Goal: Task Accomplishment & Management: Use online tool/utility

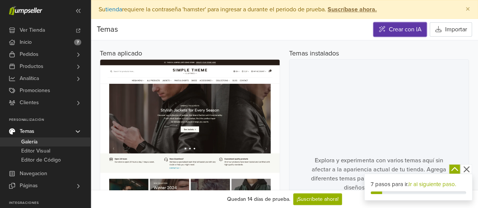
click at [396, 31] on link "Crear con IA" at bounding box center [399, 29] width 53 height 14
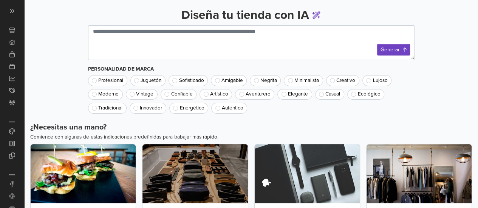
scroll to position [38, 0]
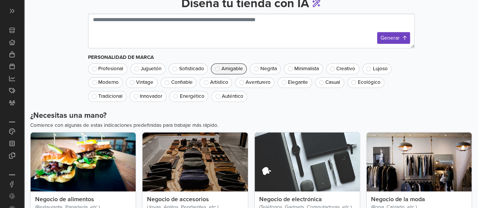
click at [236, 68] on span "Amigable" at bounding box center [232, 68] width 22 height 5
click at [349, 71] on span "Creativo" at bounding box center [345, 68] width 19 height 5
click at [235, 68] on span "Amigable" at bounding box center [232, 68] width 22 height 5
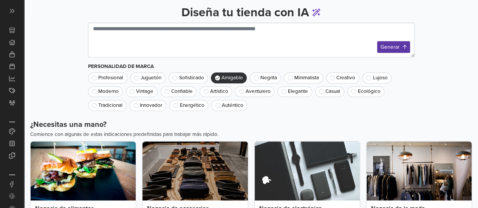
scroll to position [17, 0]
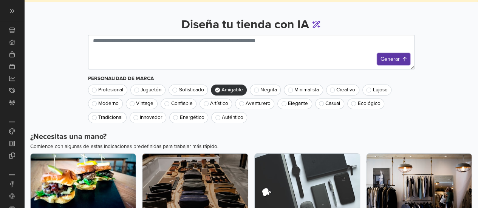
click at [382, 59] on button "Generar" at bounding box center [393, 59] width 33 height 12
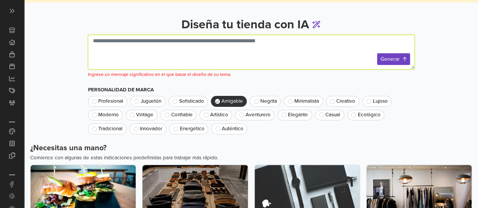
click at [264, 59] on textarea at bounding box center [251, 52] width 326 height 35
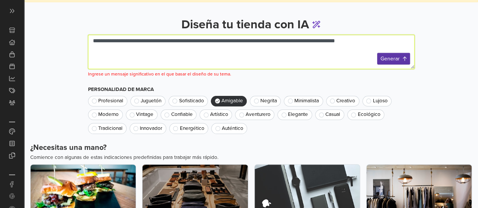
type textarea "**********"
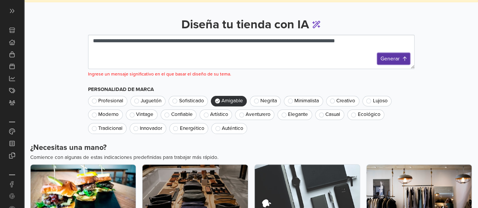
click at [387, 56] on button "Generar" at bounding box center [393, 59] width 33 height 12
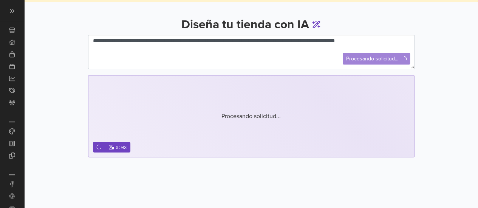
scroll to position [37, 0]
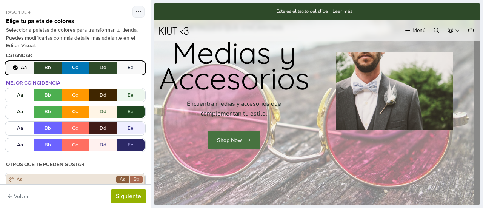
scroll to position [38, 0]
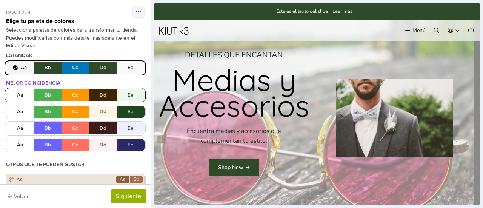
click at [42, 93] on button "Aa Bb Cc Dd Ee" at bounding box center [75, 95] width 139 height 12
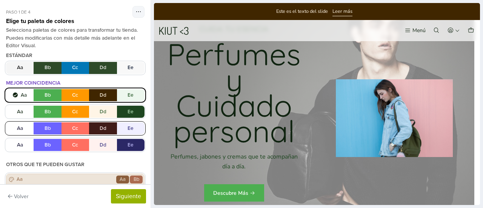
click at [70, 126] on button "Aa Bb Cc Dd Ee" at bounding box center [75, 128] width 139 height 12
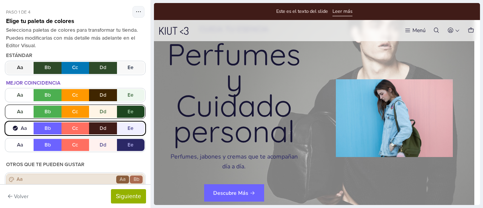
click at [72, 116] on button "Aa Bb Cc Dd Ee" at bounding box center [75, 112] width 139 height 12
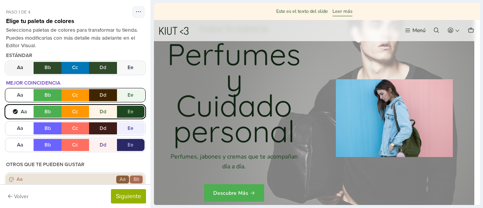
click at [72, 93] on button "Aa Bb Cc Dd Ee" at bounding box center [75, 95] width 139 height 12
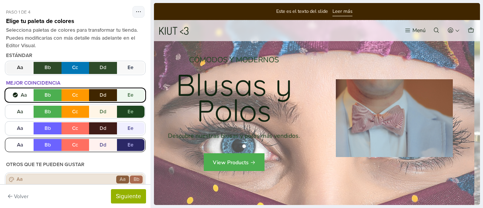
click at [68, 143] on button "Aa Bb Cc Dd Ee" at bounding box center [75, 145] width 139 height 12
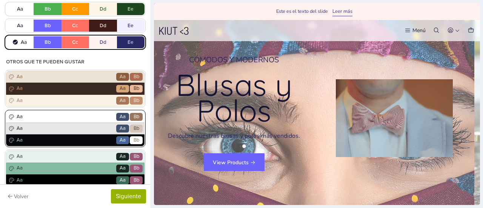
scroll to position [113, 0]
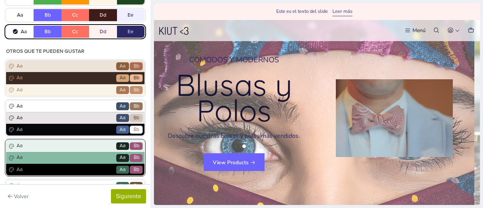
click at [87, 142] on div "Aa Go Aa Bb" at bounding box center [75, 146] width 139 height 12
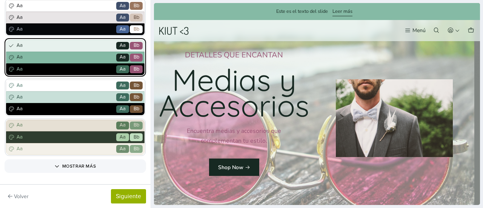
scroll to position [231, 0]
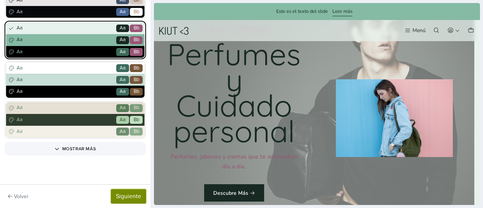
click at [125, 194] on button "Siguiente" at bounding box center [128, 196] width 35 height 14
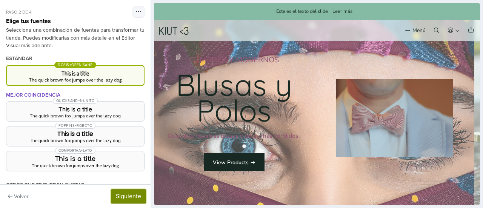
click at [126, 197] on button "Siguiente" at bounding box center [128, 196] width 35 height 14
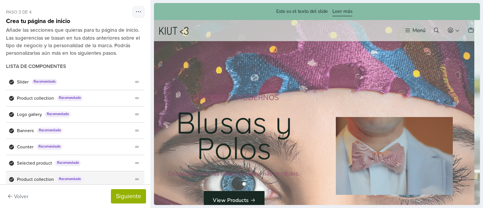
scroll to position [78, 0]
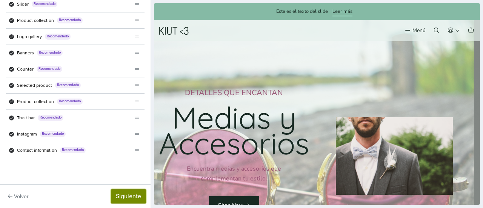
click at [137, 199] on button "Siguiente" at bounding box center [128, 196] width 35 height 14
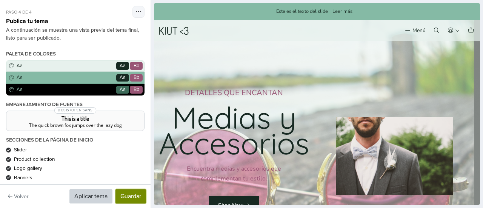
click at [137, 199] on button "Guardar" at bounding box center [131, 196] width 31 height 14
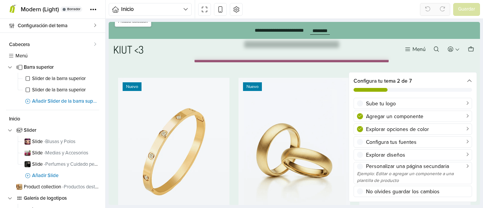
scroll to position [264, 0]
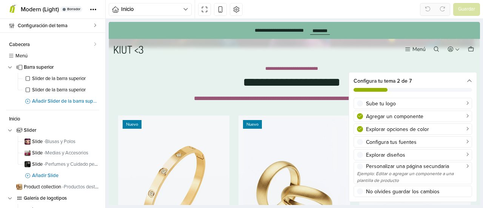
click at [470, 82] on icon at bounding box center [469, 81] width 5 height 5
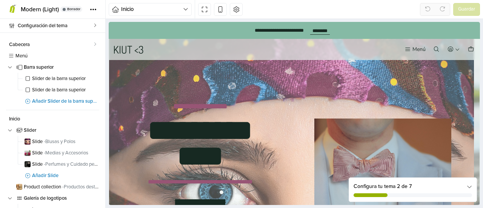
scroll to position [0, 0]
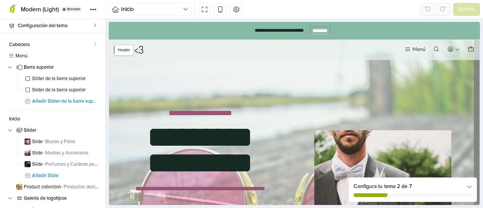
click at [318, 32] on link "********" at bounding box center [320, 31] width 20 height 8
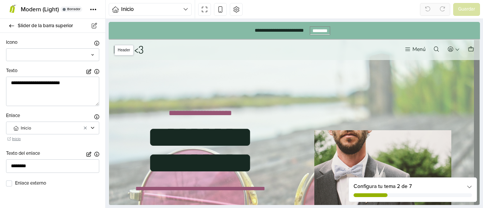
click at [328, 34] on link "********" at bounding box center [320, 31] width 20 height 8
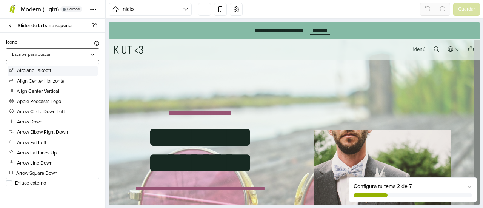
drag, startPoint x: 36, startPoint y: 59, endPoint x: 51, endPoint y: 54, distance: 15.4
click at [37, 59] on div "Escribe para buscar" at bounding box center [52, 54] width 93 height 13
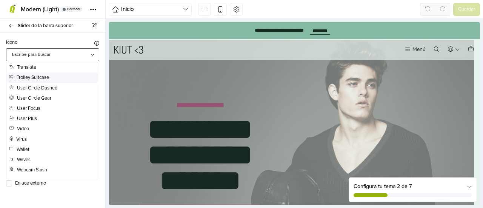
scroll to position [1875, 0]
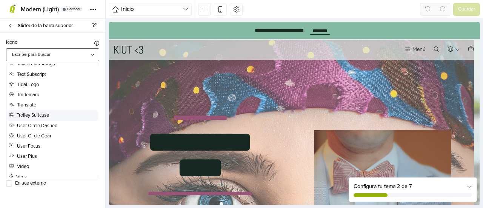
click at [61, 120] on div "Trolley Suitcase" at bounding box center [53, 115] width 90 height 10
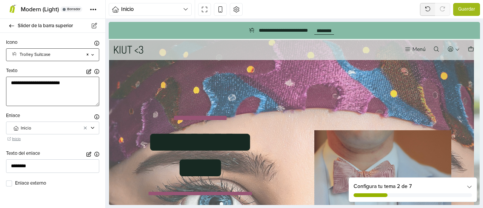
click at [54, 84] on textarea "**********" at bounding box center [52, 91] width 93 height 29
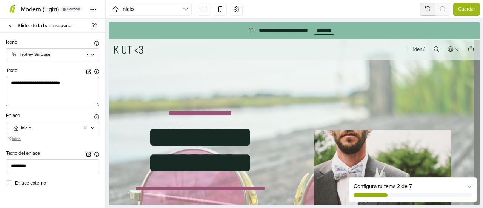
click at [54, 84] on textarea "**********" at bounding box center [52, 91] width 93 height 29
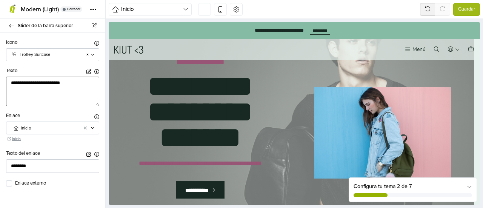
scroll to position [0, 0]
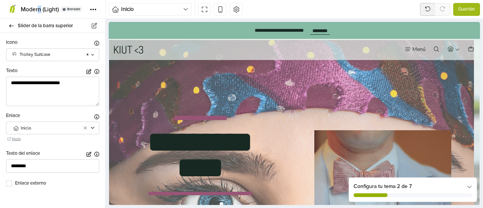
click at [39, 9] on span "Modern (Light)" at bounding box center [40, 10] width 38 height 8
click at [14, 24] on icon at bounding box center [12, 25] width 6 height 5
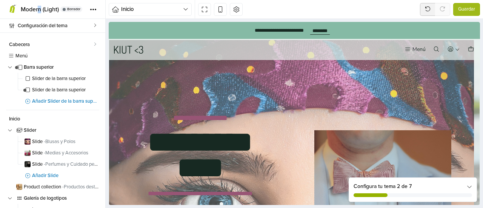
click at [40, 8] on span "Modern (Light)" at bounding box center [40, 10] width 38 height 8
click at [9, 8] on icon at bounding box center [13, 10] width 8 height 8
